Goal: Task Accomplishment & Management: Complete application form

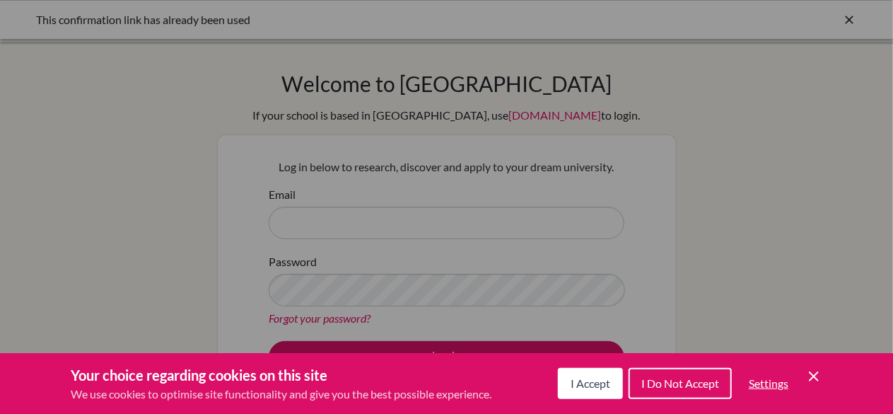
click at [817, 373] on icon "Save and close" at bounding box center [814, 376] width 10 height 10
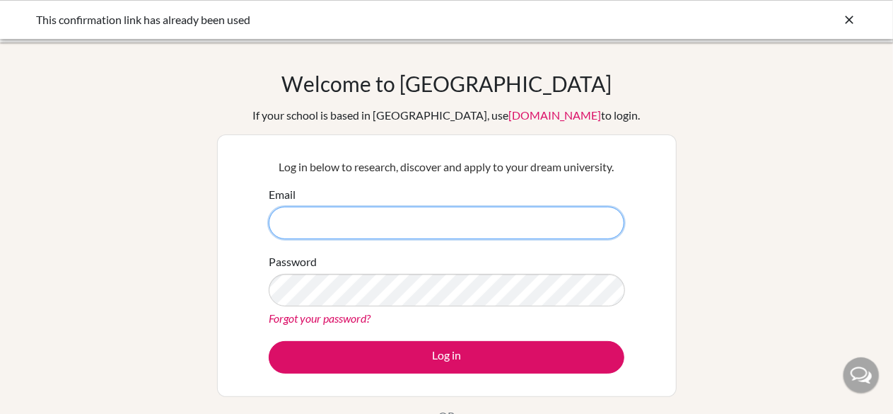
click at [447, 227] on input "Email" at bounding box center [447, 223] width 356 height 33
type input "lavanyasharma082@gmail.com"
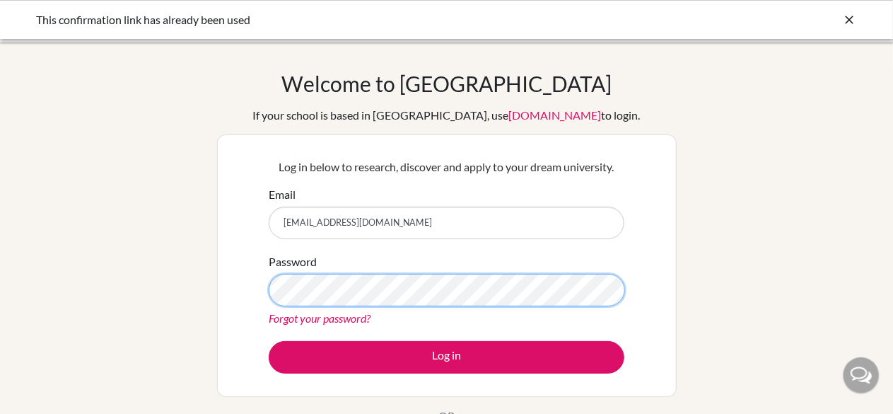
click at [269, 341] on button "Log in" at bounding box center [447, 357] width 356 height 33
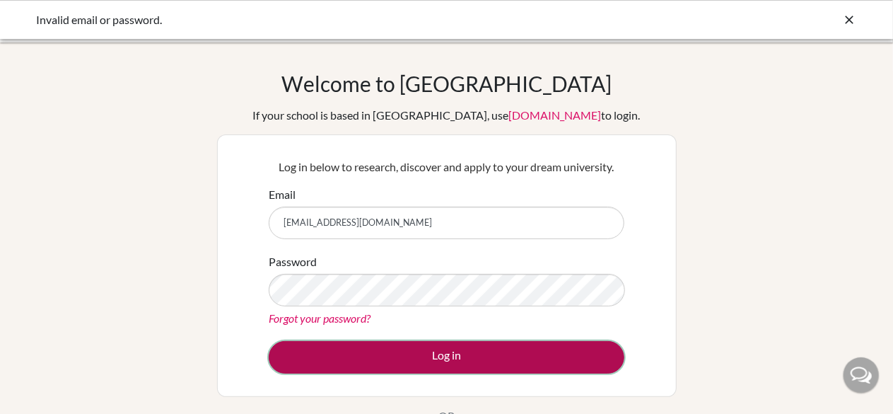
click at [496, 351] on button "Log in" at bounding box center [447, 357] width 356 height 33
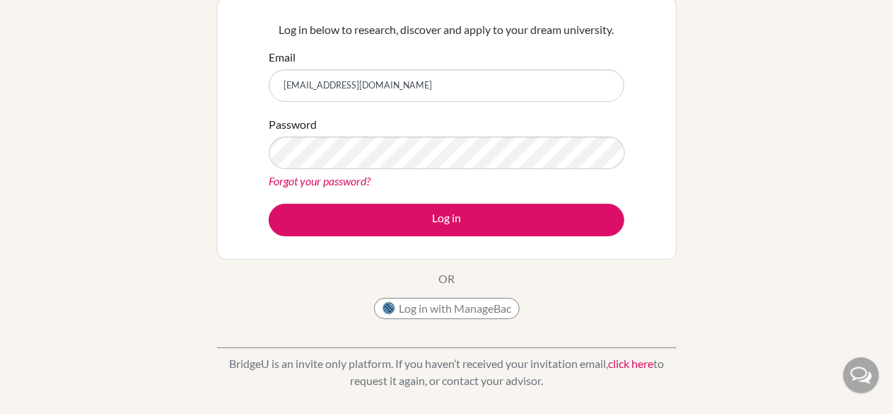
scroll to position [154, 0]
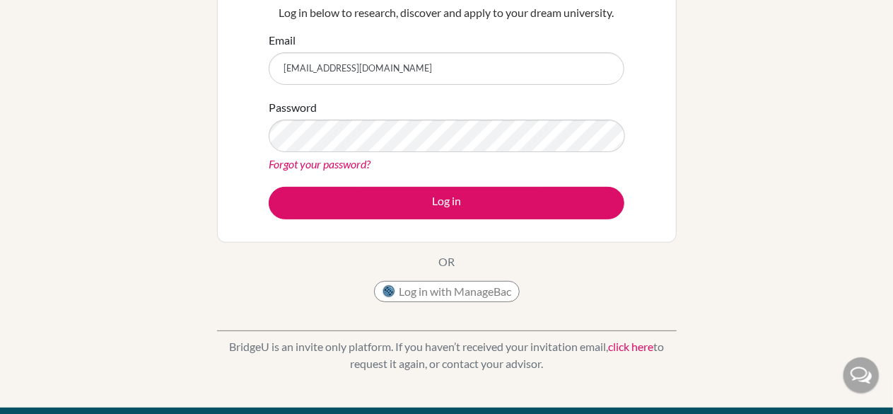
click at [481, 63] on input "[EMAIL_ADDRESS][DOMAIN_NAME]" at bounding box center [447, 68] width 356 height 33
drag, startPoint x: 436, startPoint y: 54, endPoint x: 274, endPoint y: 69, distance: 161.9
click at [274, 69] on input "[EMAIL_ADDRESS][DOMAIN_NAME]" at bounding box center [447, 68] width 356 height 33
type input "lavanya2788@mcgs.ac.in"
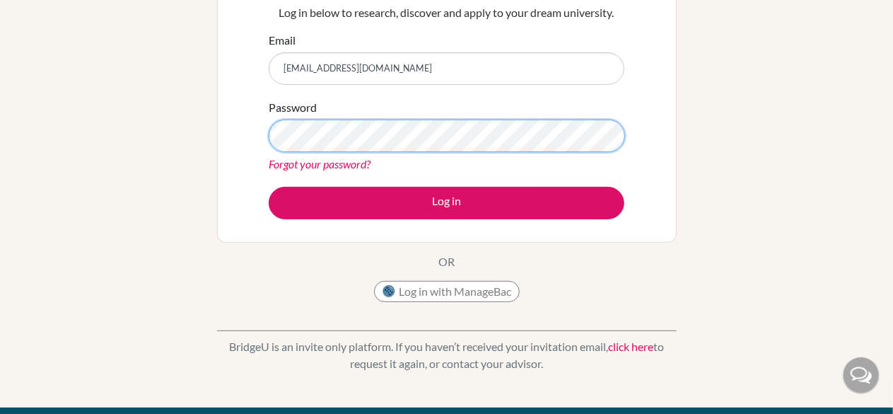
click at [269, 187] on button "Log in" at bounding box center [447, 203] width 356 height 33
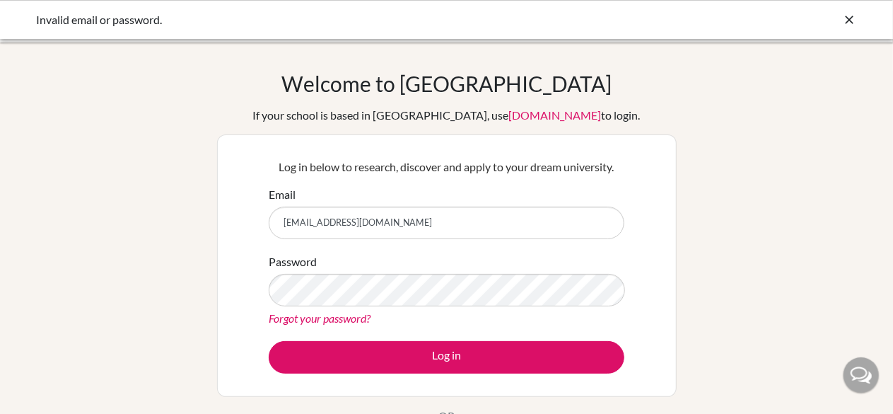
click at [521, 110] on link "[DOMAIN_NAME]" at bounding box center [555, 114] width 93 height 13
